Goal: Information Seeking & Learning: Learn about a topic

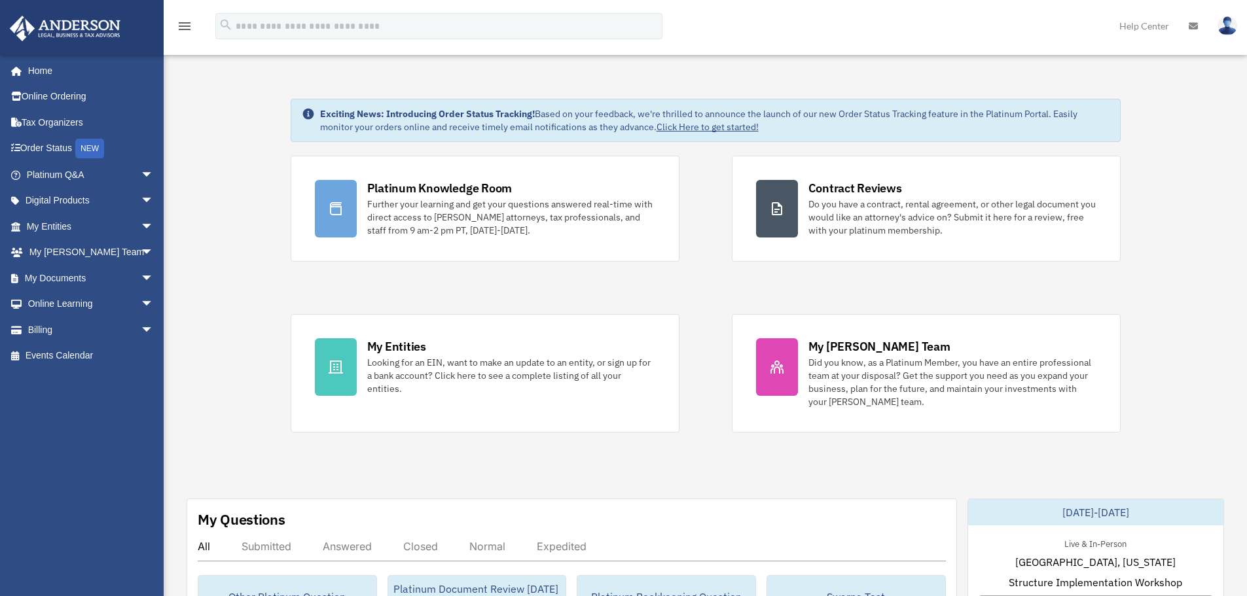
click at [77, 219] on link "My Entities arrow_drop_down" at bounding box center [91, 226] width 164 height 26
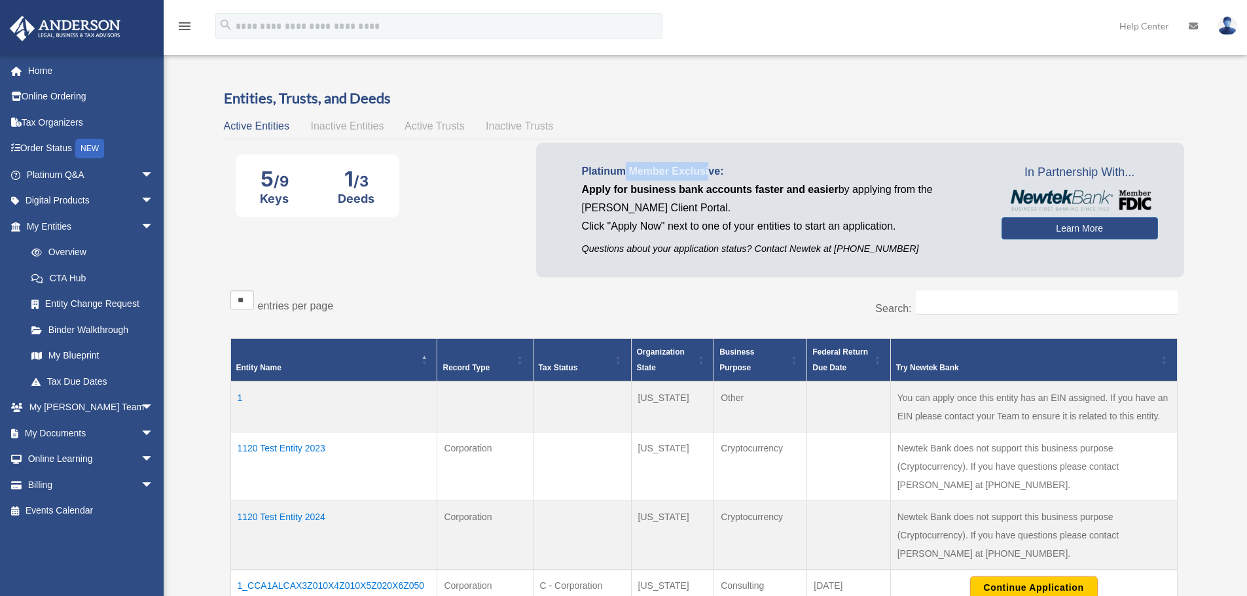
drag, startPoint x: 626, startPoint y: 167, endPoint x: 711, endPoint y: 168, distance: 85.1
click at [711, 168] on p "Platinum Member Exclusive:" at bounding box center [782, 171] width 400 height 18
click at [624, 194] on span "Apply for business bank accounts faster and easier" at bounding box center [710, 189] width 257 height 11
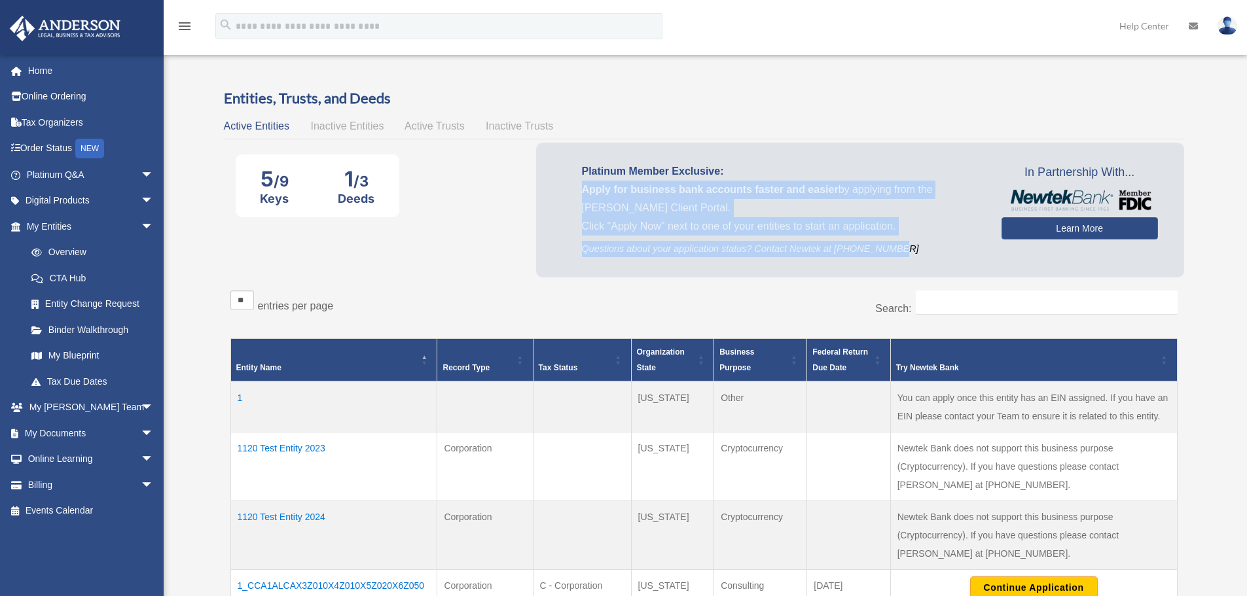
drag, startPoint x: 581, startPoint y: 189, endPoint x: 948, endPoint y: 264, distance: 374.2
click at [948, 264] on div "Platinum Member Exclusive: Apply for business bank accounts faster and easier b…" at bounding box center [860, 210] width 648 height 134
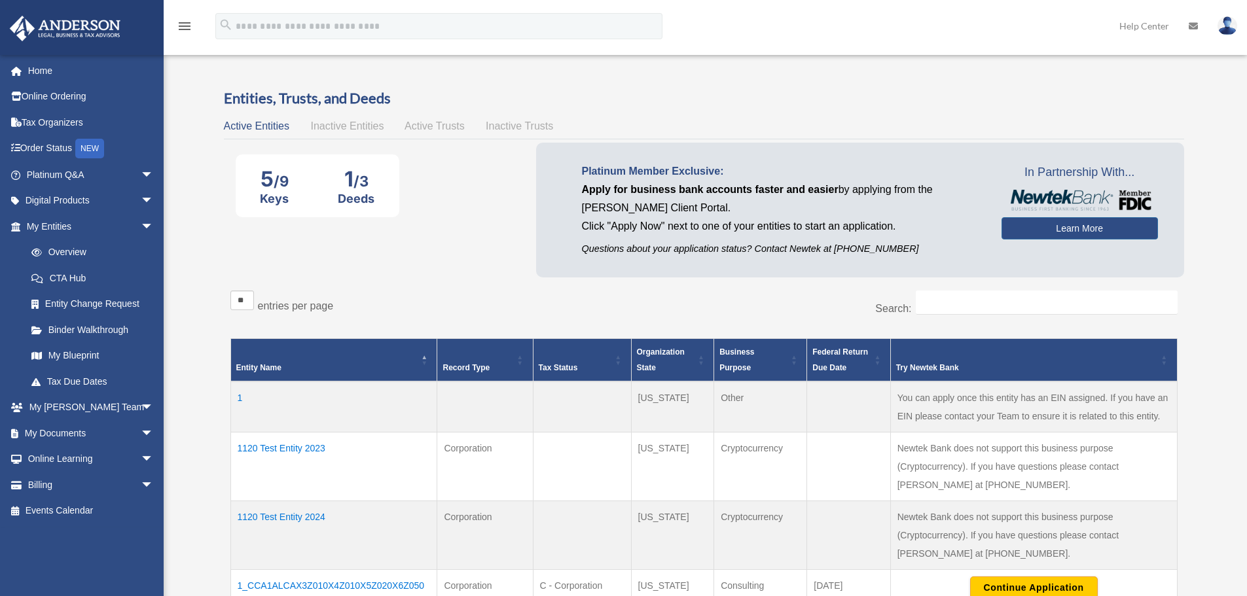
click at [814, 175] on p "Platinum Member Exclusive:" at bounding box center [782, 171] width 400 height 18
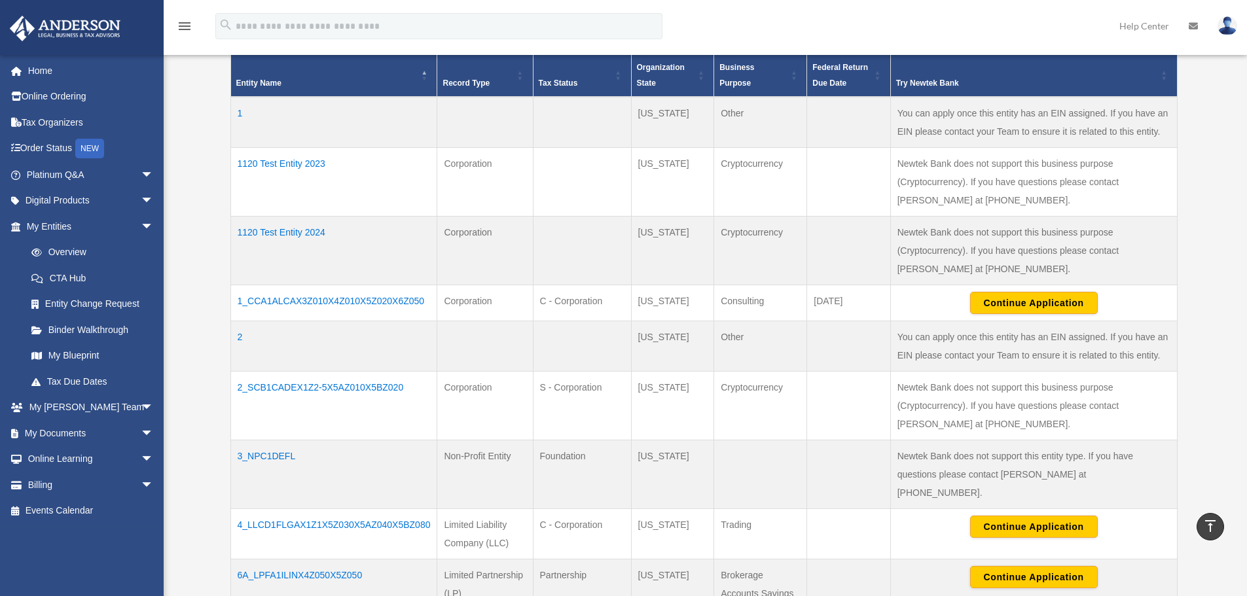
scroll to position [262, 0]
